Goal: Information Seeking & Learning: Learn about a topic

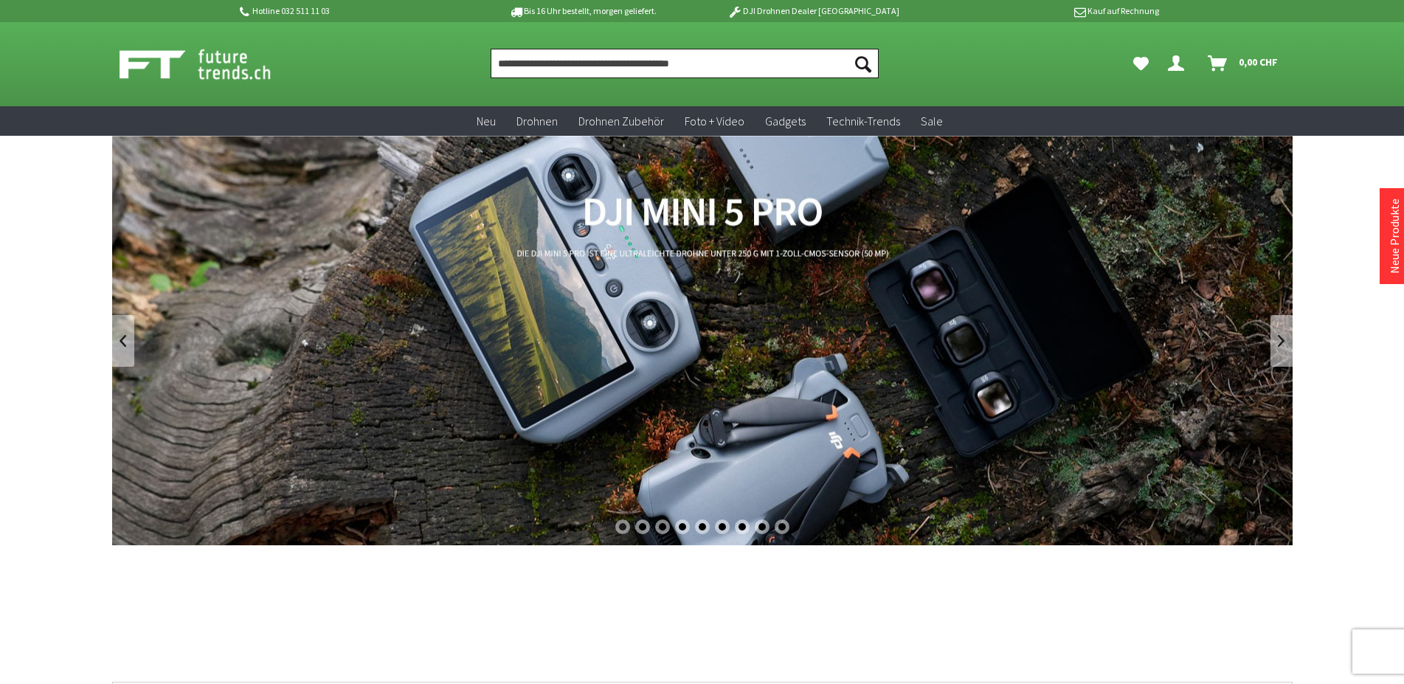
click at [684, 55] on input "Produkt, Marke, Kategorie, EAN, Artikelnummer…" at bounding box center [685, 64] width 388 height 30
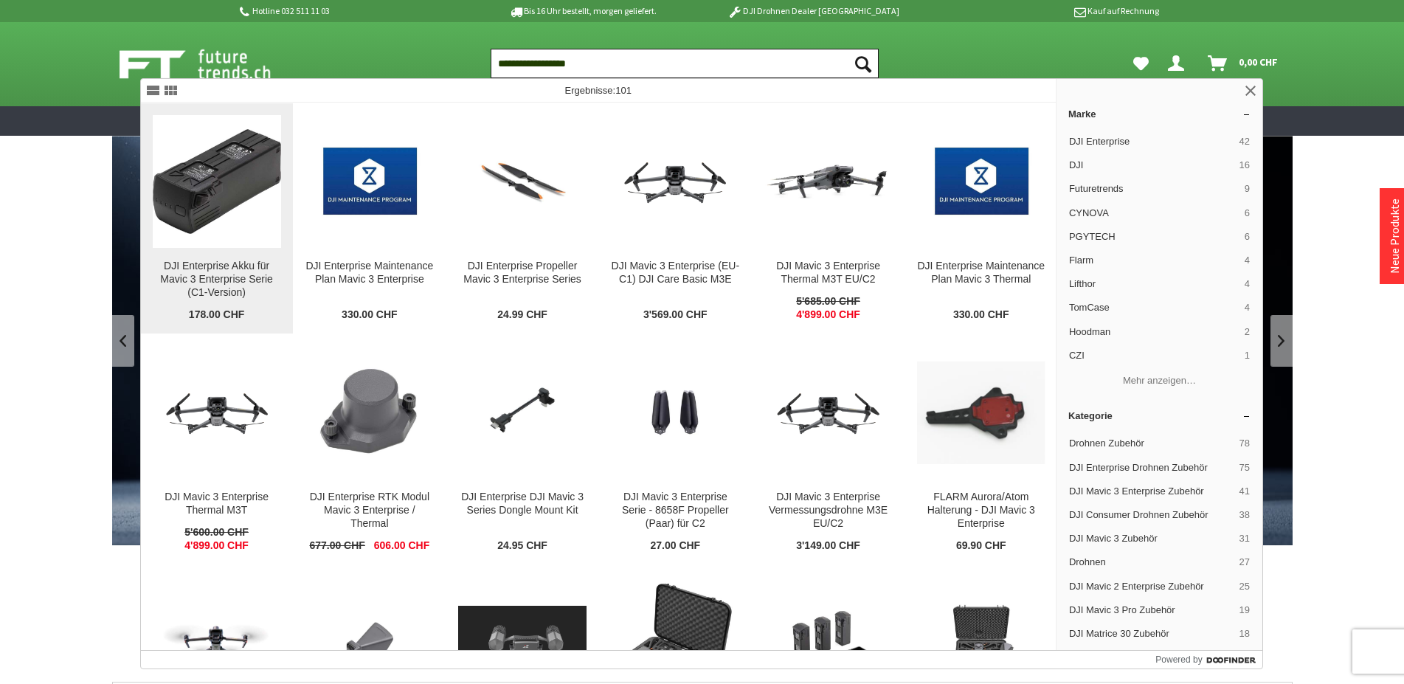
type input "**********"
click at [207, 268] on div "DJI Enterprise Akku für Mavic 3 Enterprise Serie (C1-Version)" at bounding box center [217, 280] width 128 height 40
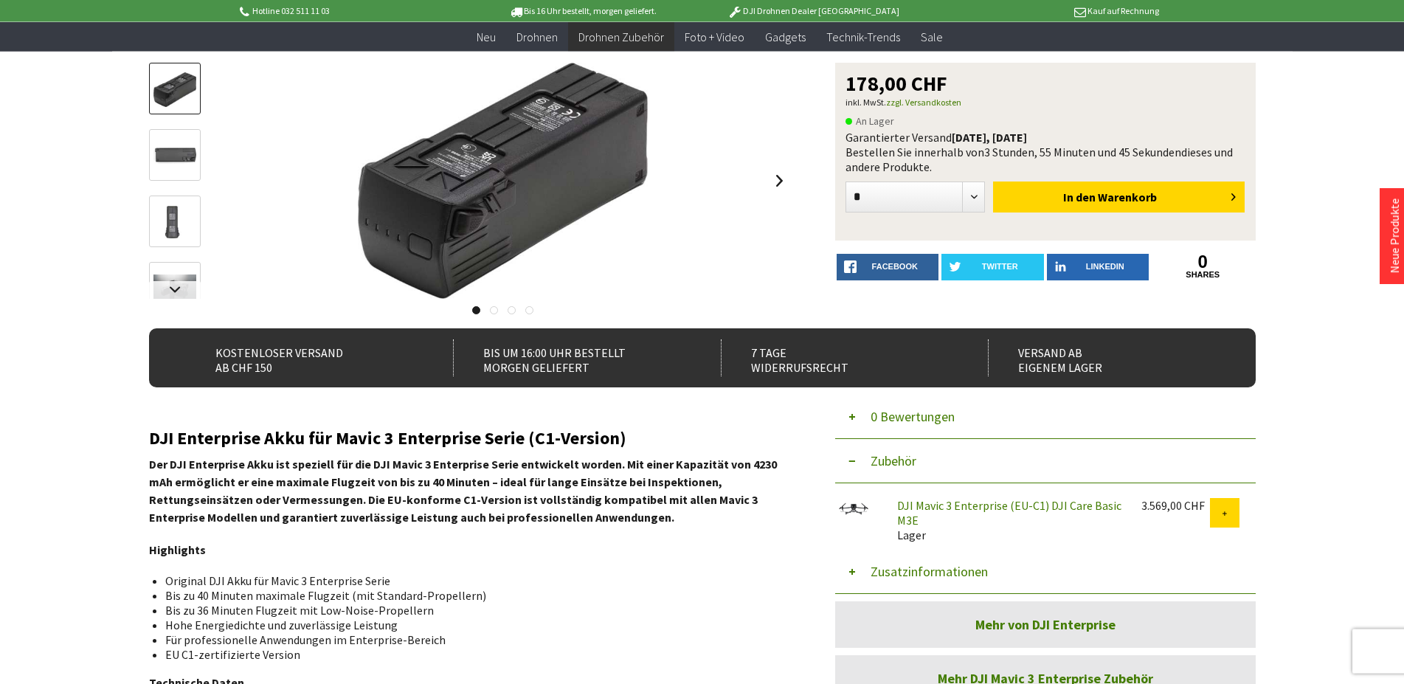
scroll to position [226, 0]
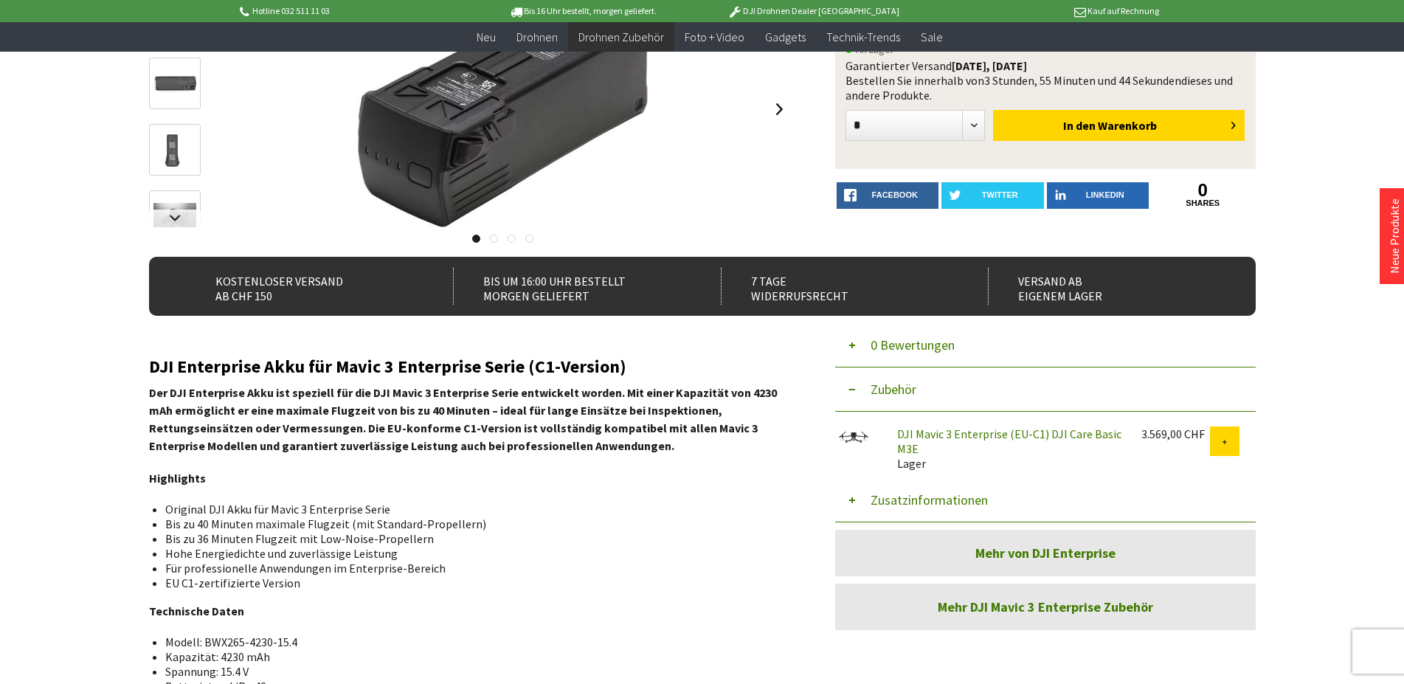
click at [863, 502] on button "Zusatzinformationen" at bounding box center [1045, 500] width 421 height 44
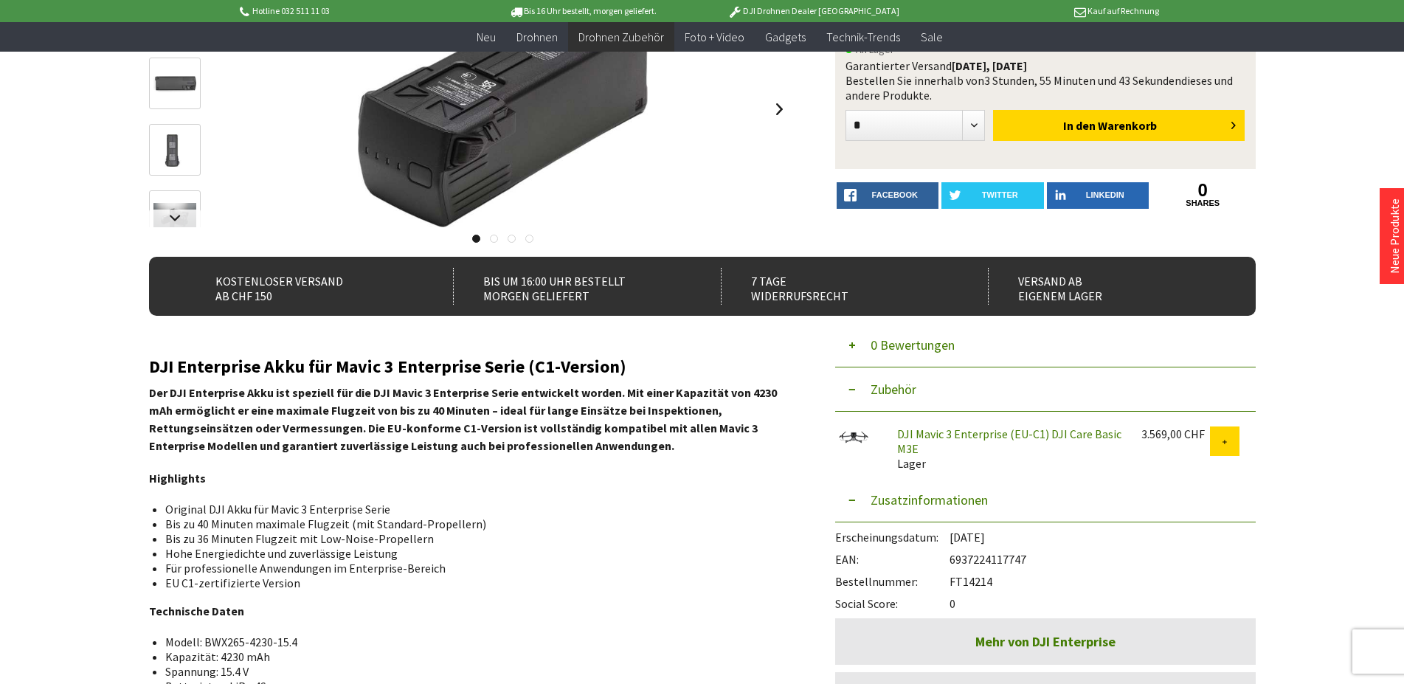
click at [952, 576] on div "Bestellnummer: FT14214" at bounding box center [1045, 578] width 421 height 22
click at [952, 575] on div "Bestellnummer: FT14214" at bounding box center [1045, 578] width 421 height 22
copy div "FT14214"
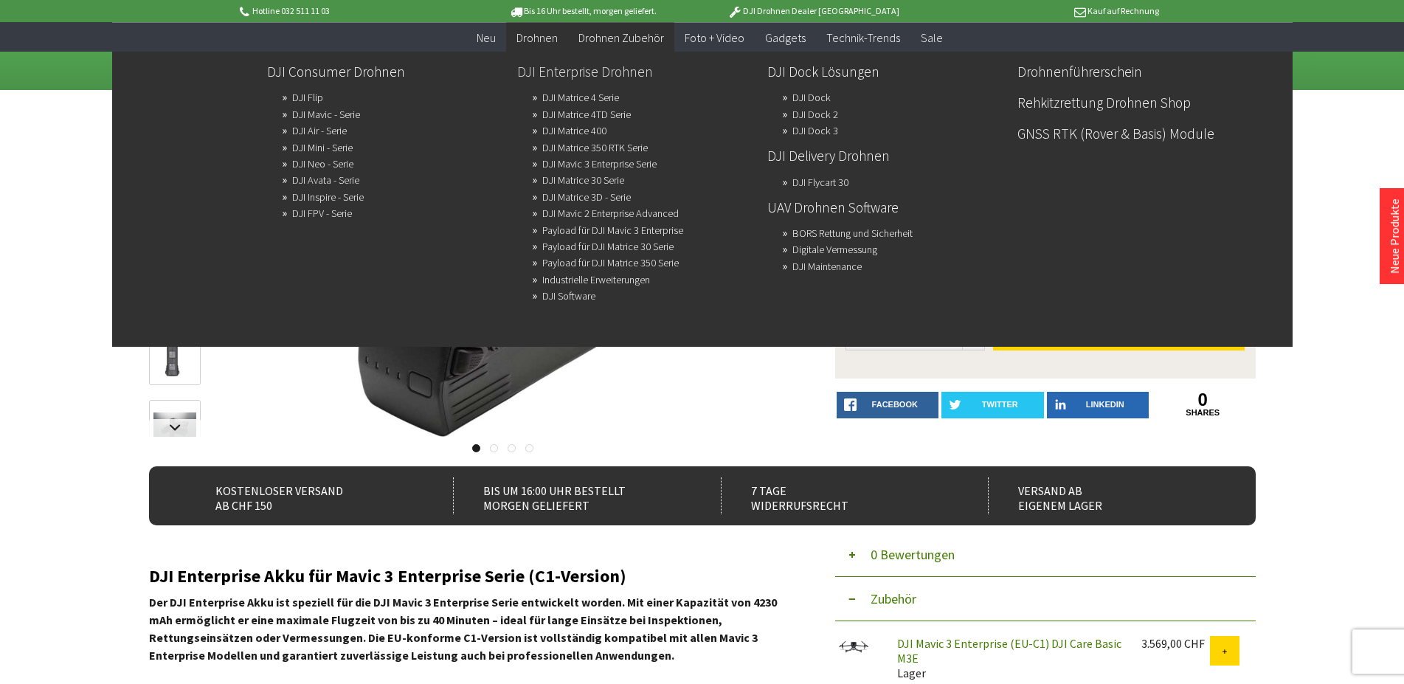
scroll to position [0, 0]
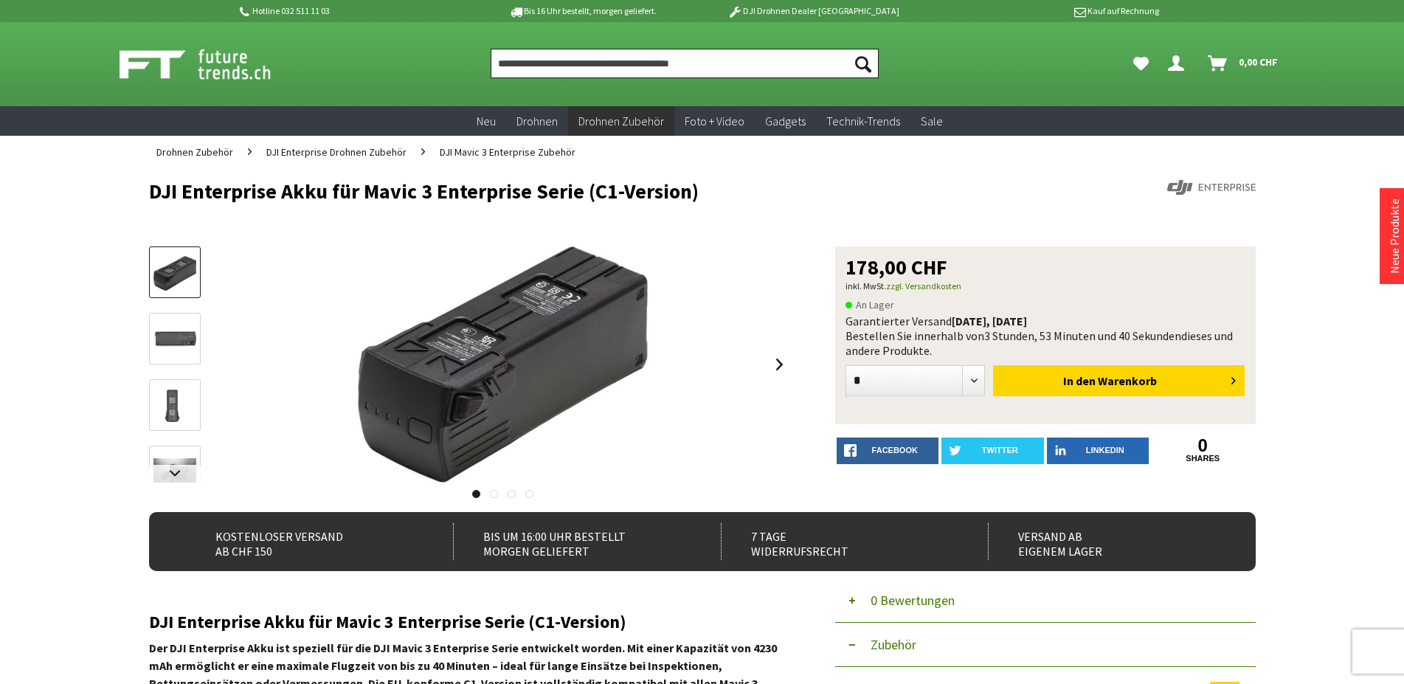
click at [577, 62] on input "Produkt, Marke, Kategorie, EAN, Artikelnummer…" at bounding box center [685, 64] width 388 height 30
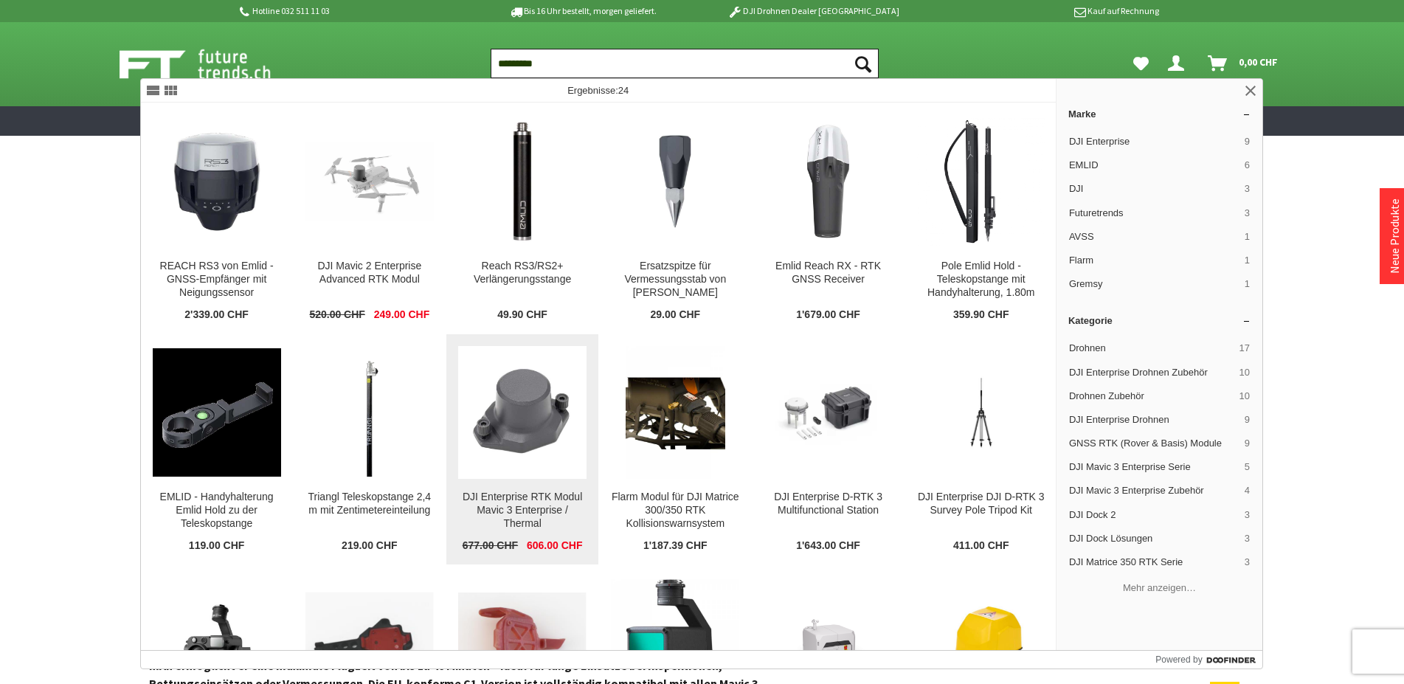
type input "*********"
click at [491, 397] on img at bounding box center [522, 412] width 128 height 97
